Goal: Task Accomplishment & Management: Manage account settings

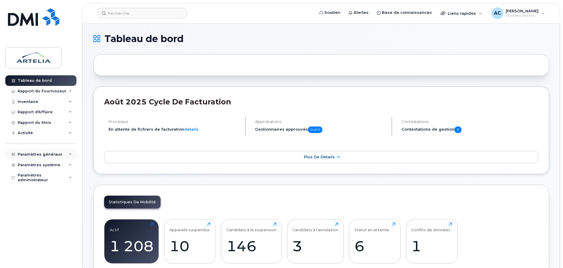
click at [71, 153] on icon at bounding box center [70, 154] width 3 height 3
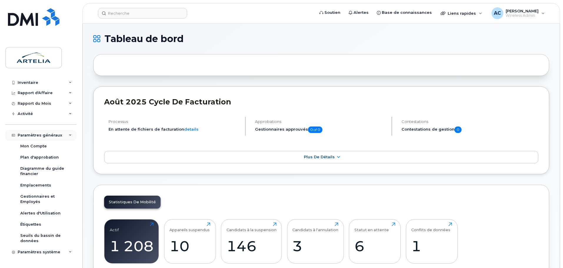
scroll to position [29, 0]
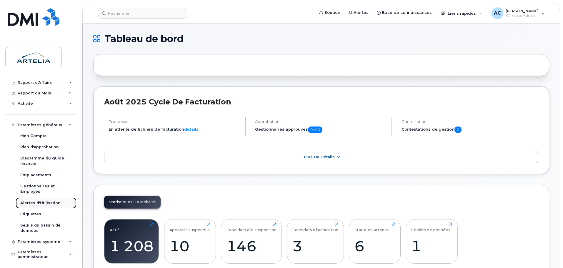
click at [50, 201] on div "Alertes d'Utilisation" at bounding box center [40, 202] width 40 height 5
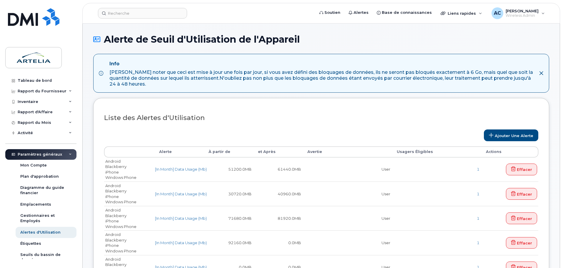
select select
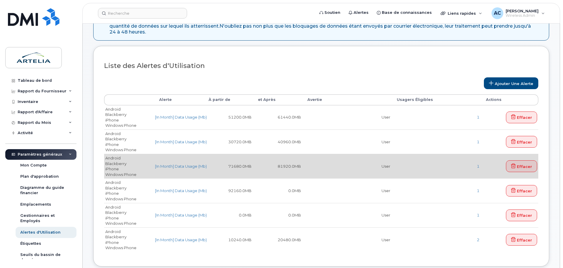
scroll to position [118, 0]
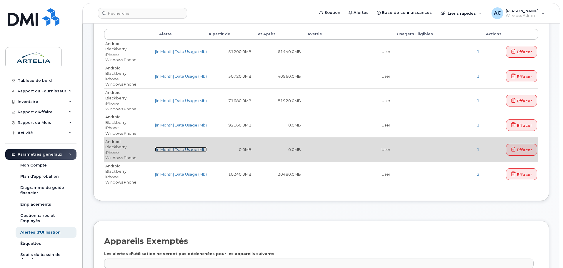
click at [178, 150] on link "[In Month] Data Usage (Mb)" at bounding box center [181, 149] width 52 height 5
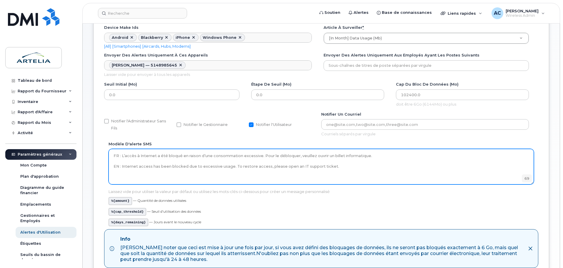
scroll to position [59, 0]
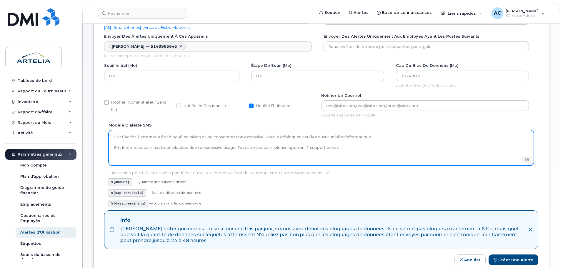
drag, startPoint x: 121, startPoint y: 136, endPoint x: 107, endPoint y: 137, distance: 14.1
click at [108, 137] on div "Modèle d'alerte SMS FR : L’accès à Internet a été bloqué en raison d’une consom…" at bounding box center [321, 166] width 434 height 88
drag, startPoint x: 121, startPoint y: 147, endPoint x: 93, endPoint y: 147, distance: 28.8
click at [93, 147] on div "Modifier l'Alerte de Seuil d'Utilisation d'Appareil Device make ids Android Bla…" at bounding box center [321, 155] width 477 height 381
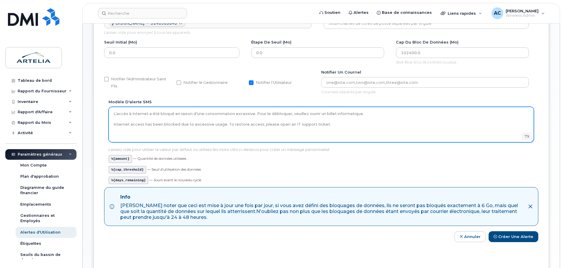
scroll to position [156, 0]
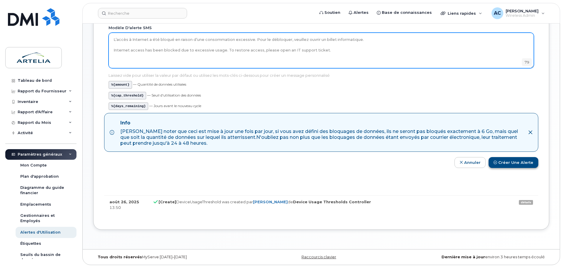
type textarea "L’accès à Internet a été bloqué en raison d’une consommation excessive. Pour le…"
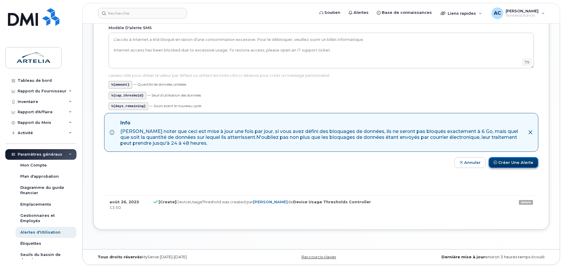
click at [510, 164] on button "Créer une alerte" at bounding box center [513, 162] width 50 height 11
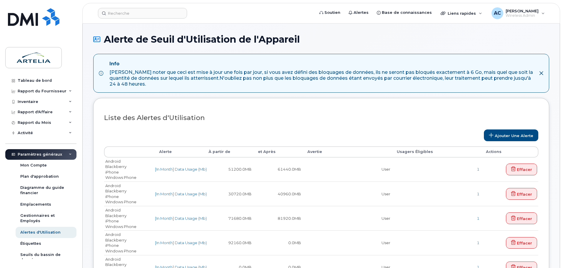
select select
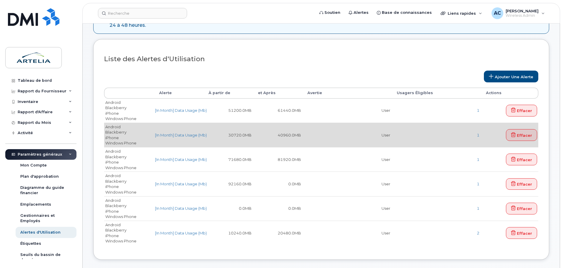
scroll to position [88, 0]
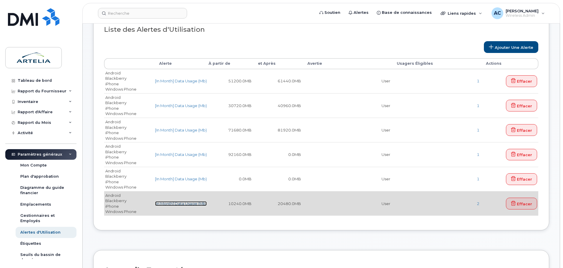
click at [187, 203] on link "[In Month] Data Usage (Mb)" at bounding box center [181, 203] width 52 height 5
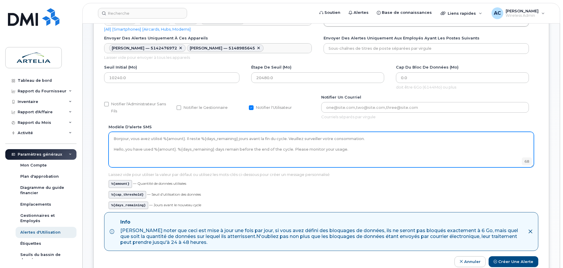
scroll to position [59, 0]
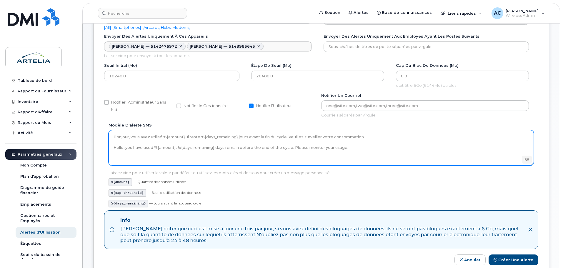
drag, startPoint x: 114, startPoint y: 136, endPoint x: 371, endPoint y: 136, distance: 257.7
click at [371, 136] on textarea "Bonjour, vous avez utilisé %{amount}. Il reste %{days_remaining} jours avant la…" at bounding box center [320, 147] width 425 height 35
drag, startPoint x: 361, startPoint y: 149, endPoint x: 346, endPoint y: 149, distance: 14.4
click at [360, 149] on textarea "Bonjour, vous avez utilisé %{amount}. Il reste %{days_remaining} jours avant la…" at bounding box center [320, 147] width 425 height 35
drag, startPoint x: 369, startPoint y: 148, endPoint x: 106, endPoint y: 149, distance: 262.7
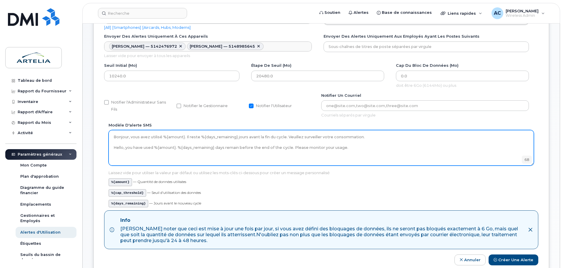
click at [106, 149] on div "Modèle d'alerte SMS Bonjour, vous avez utilisé %{amount}. Il reste %{days_remai…" at bounding box center [321, 166] width 434 height 88
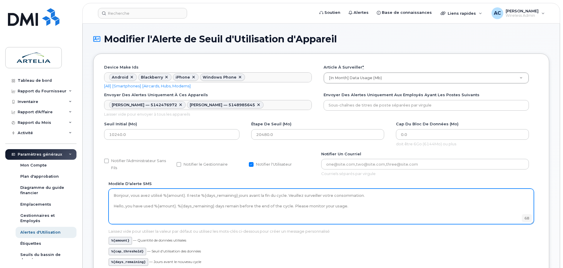
scroll to position [0, 0]
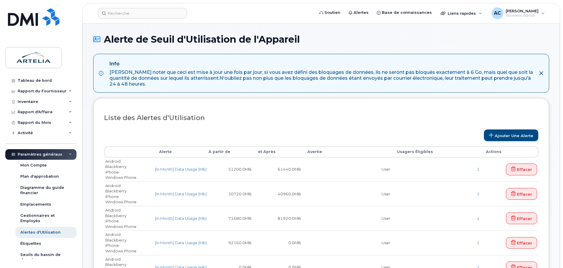
select select
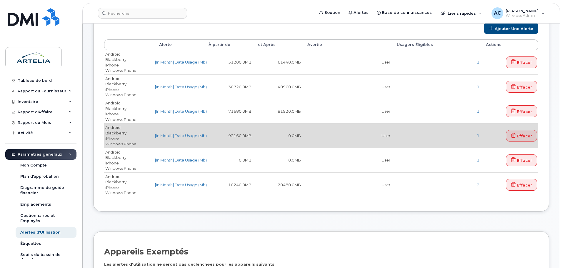
scroll to position [118, 0]
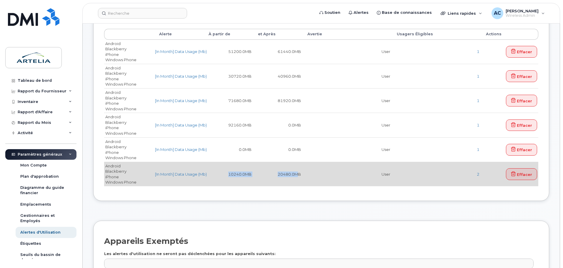
drag, startPoint x: 228, startPoint y: 173, endPoint x: 298, endPoint y: 175, distance: 69.7
click at [298, 175] on tr "Android Blackberry iPhone Windows Phone [In Month] Data Usage (Mb) 10240.0MB 20…" at bounding box center [321, 174] width 434 height 24
click at [314, 175] on td "User" at bounding box center [346, 174] width 89 height 24
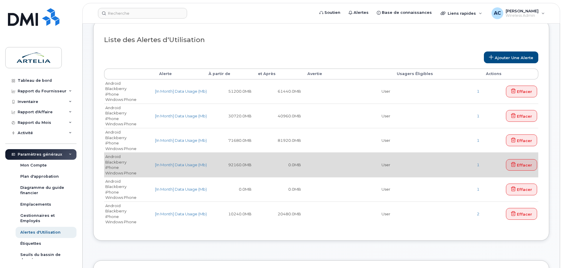
scroll to position [88, 0]
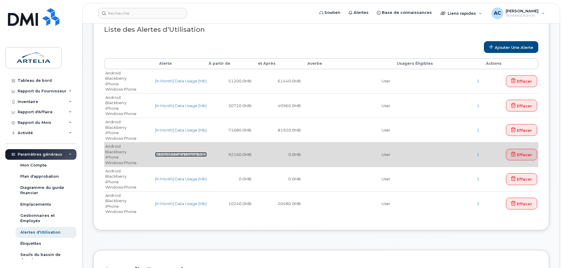
click at [186, 154] on link "[In Month] Data Usage (Mb)" at bounding box center [181, 154] width 52 height 5
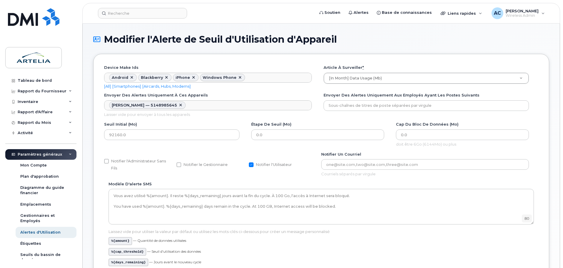
scroll to position [29, 0]
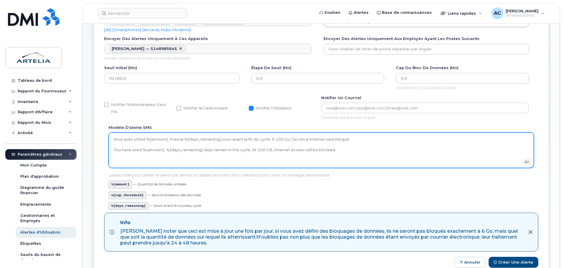
scroll to position [59, 0]
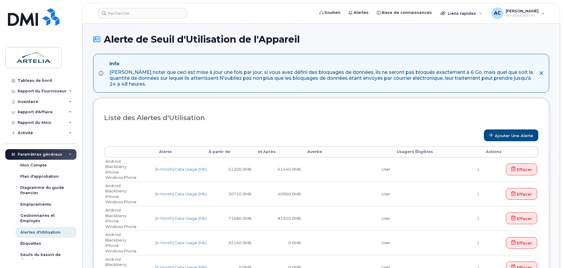
select select
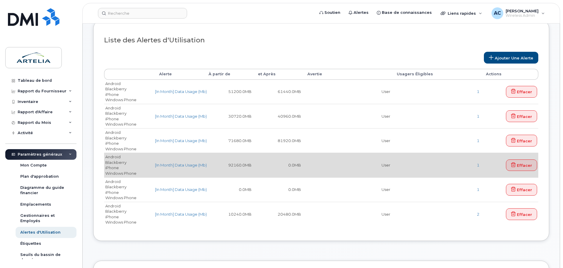
scroll to position [88, 0]
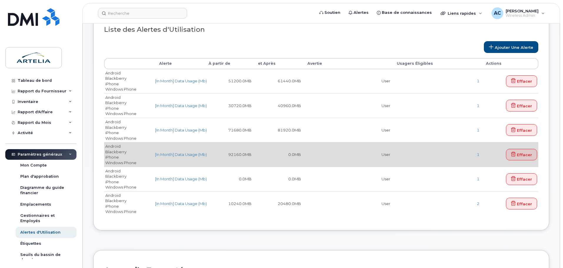
click at [115, 153] on td "Android Blackberry iPhone Windows Phone" at bounding box center [129, 154] width 50 height 24
click at [181, 153] on link "[In Month] Data Usage (Mb)" at bounding box center [181, 154] width 52 height 5
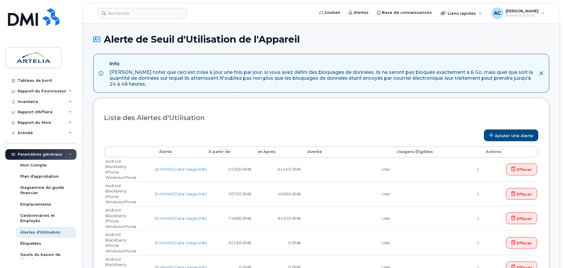
select select
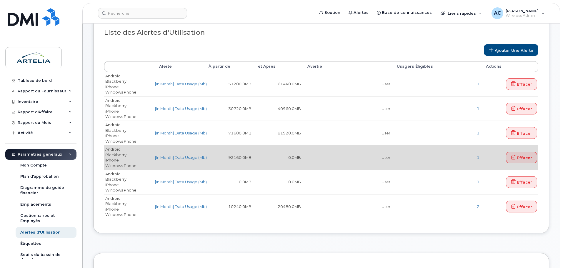
scroll to position [88, 0]
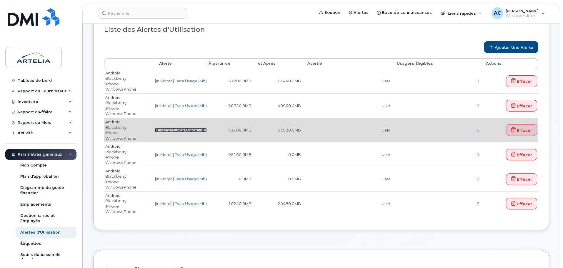
click at [183, 129] on link "[In Month] Data Usage (Mb)" at bounding box center [181, 130] width 52 height 5
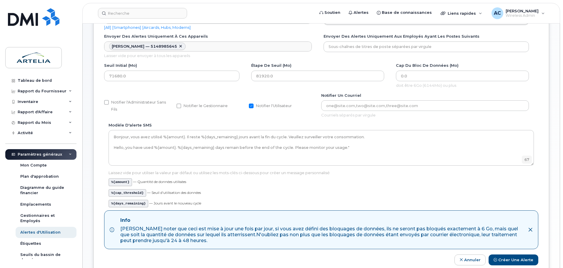
scroll to position [29, 0]
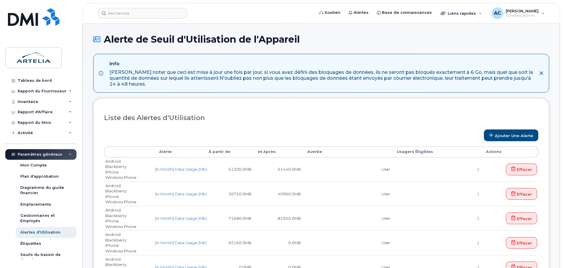
select select
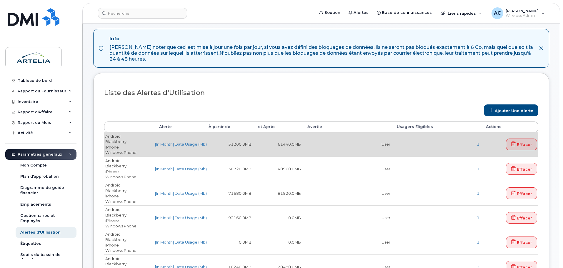
scroll to position [88, 0]
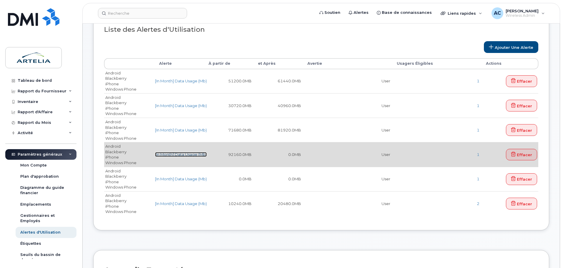
click at [180, 153] on link "[In Month] Data Usage (Mb)" at bounding box center [181, 154] width 52 height 5
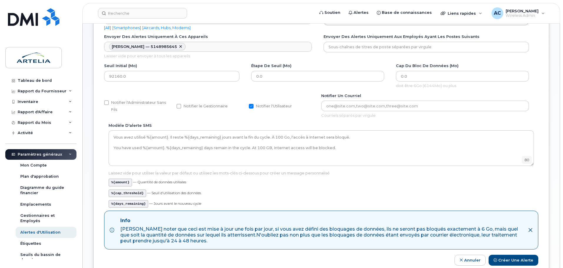
scroll to position [59, 0]
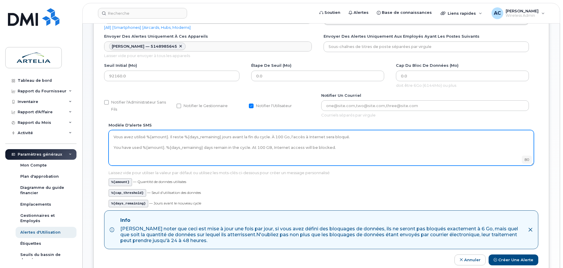
click at [359, 136] on textarea "Vous avez utilisé %{amount}. Il reste %{days_remaining} jours avant la fin du c…" at bounding box center [320, 147] width 425 height 35
click at [359, 138] on textarea "Vous avez utilisé %{amount}. Il reste %{days_remaining} jours avant la fin du c…" at bounding box center [320, 147] width 425 height 35
drag, startPoint x: 443, startPoint y: 139, endPoint x: 440, endPoint y: 138, distance: 3.4
click at [440, 138] on textarea "Vous avez utilisé %{amount}. Il reste %{days_remaining} jours avant la fin du c…" at bounding box center [320, 147] width 425 height 35
click at [384, 136] on textarea "Vous avez utilisé %{amount}. Il reste %{days_remaining} jours avant la fin du c…" at bounding box center [320, 147] width 425 height 35
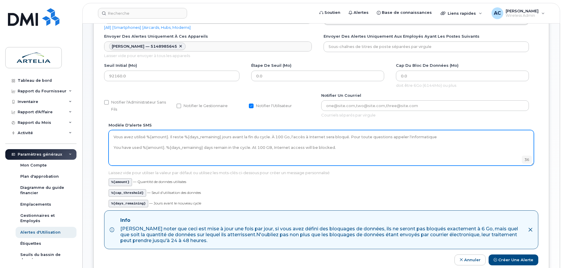
click at [366, 136] on textarea "Vous avez utilisé %{amount}. Il reste %{days_remaining} jours avant la fin du c…" at bounding box center [320, 147] width 425 height 35
drag, startPoint x: 437, startPoint y: 136, endPoint x: 347, endPoint y: 136, distance: 89.6
click at [347, 136] on textarea "Vous avez utilisé %{amount}. Il reste %{days_remaining} jours avant la fin du c…" at bounding box center [320, 147] width 425 height 35
click at [347, 146] on textarea "Vous avez utilisé %{amount}. Il reste %{days_remaining} jours avant la fin du c…" at bounding box center [320, 147] width 425 height 35
paste textarea "For any questions, call IT."
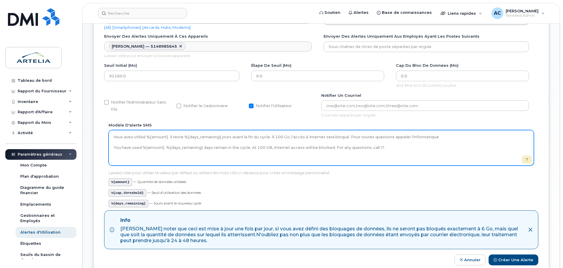
click at [389, 136] on textarea "Vous avez utilisé %{amount}. Il reste %{days_remaining} jours avant la fin du c…" at bounding box center [320, 147] width 425 height 35
click at [405, 137] on textarea "Vous avez utilisé %{amount}. Il reste %{days_remaining} jours avant la fin du c…" at bounding box center [320, 147] width 425 height 35
drag, startPoint x: 450, startPoint y: 136, endPoint x: 347, endPoint y: 136, distance: 102.9
click at [347, 136] on textarea "Vous avez utilisé %{amount}. Il reste %{days_remaining} jours avant la fin du c…" at bounding box center [320, 147] width 425 height 35
type textarea "Vous avez utilisé %{amount}. Il reste %{days_remaining} jours avant la fin du c…"
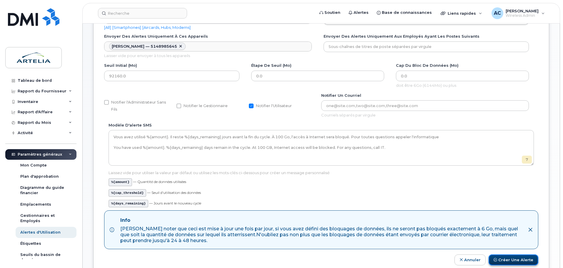
click at [504, 260] on button "Créer une alerte" at bounding box center [513, 259] width 50 height 11
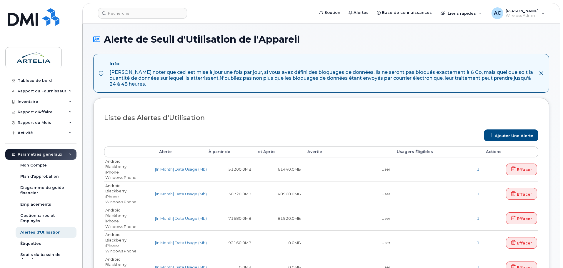
select select
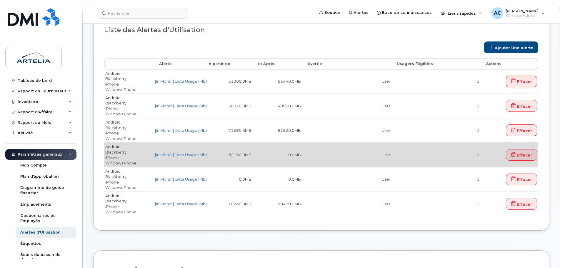
scroll to position [88, 0]
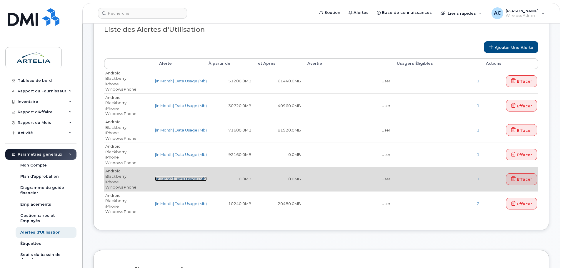
click at [187, 180] on link "[In Month] Data Usage (Mb)" at bounding box center [181, 178] width 52 height 5
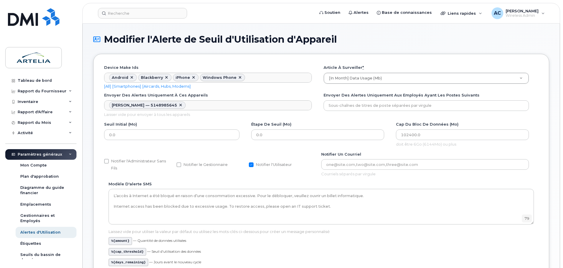
click at [317, 105] on div "Envoyer des alertes uniquement à ces appareils [PERSON_NAME] — 5148985645 Envoy…" at bounding box center [212, 106] width 217 height 29
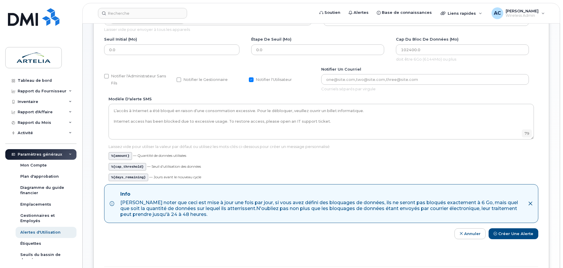
scroll to position [88, 0]
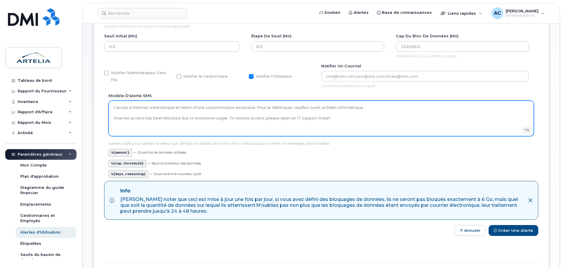
click at [371, 111] on textarea "L’accès à Internet a été bloqué en raison d’une consommation excessive. Pour le…" at bounding box center [320, 118] width 425 height 35
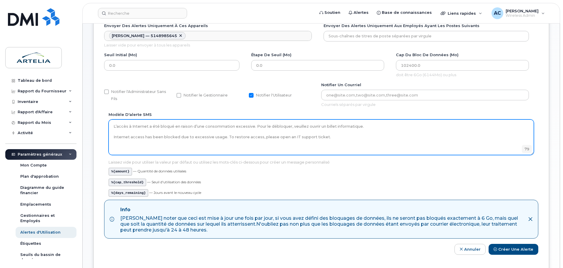
scroll to position [59, 0]
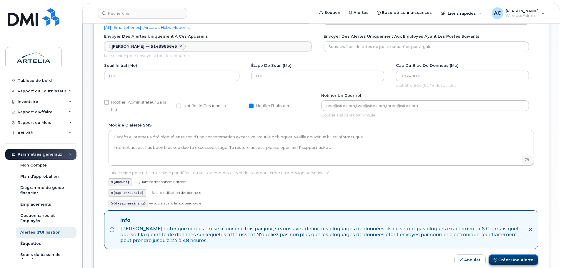
click at [524, 262] on button "Créer une alerte" at bounding box center [513, 259] width 50 height 11
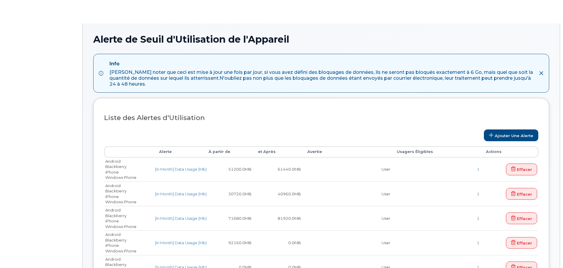
select select
